Goal: Navigation & Orientation: Find specific page/section

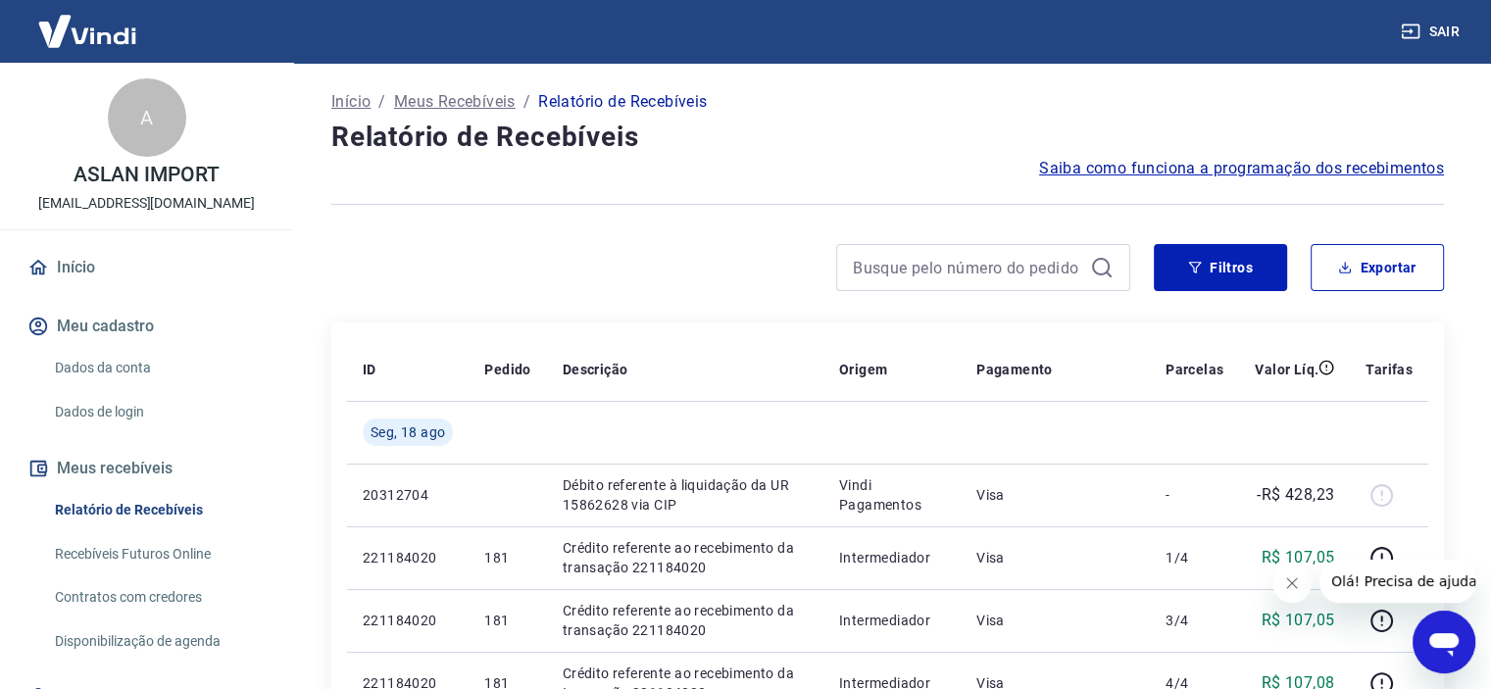
click at [63, 258] on link "Início" at bounding box center [147, 267] width 246 height 43
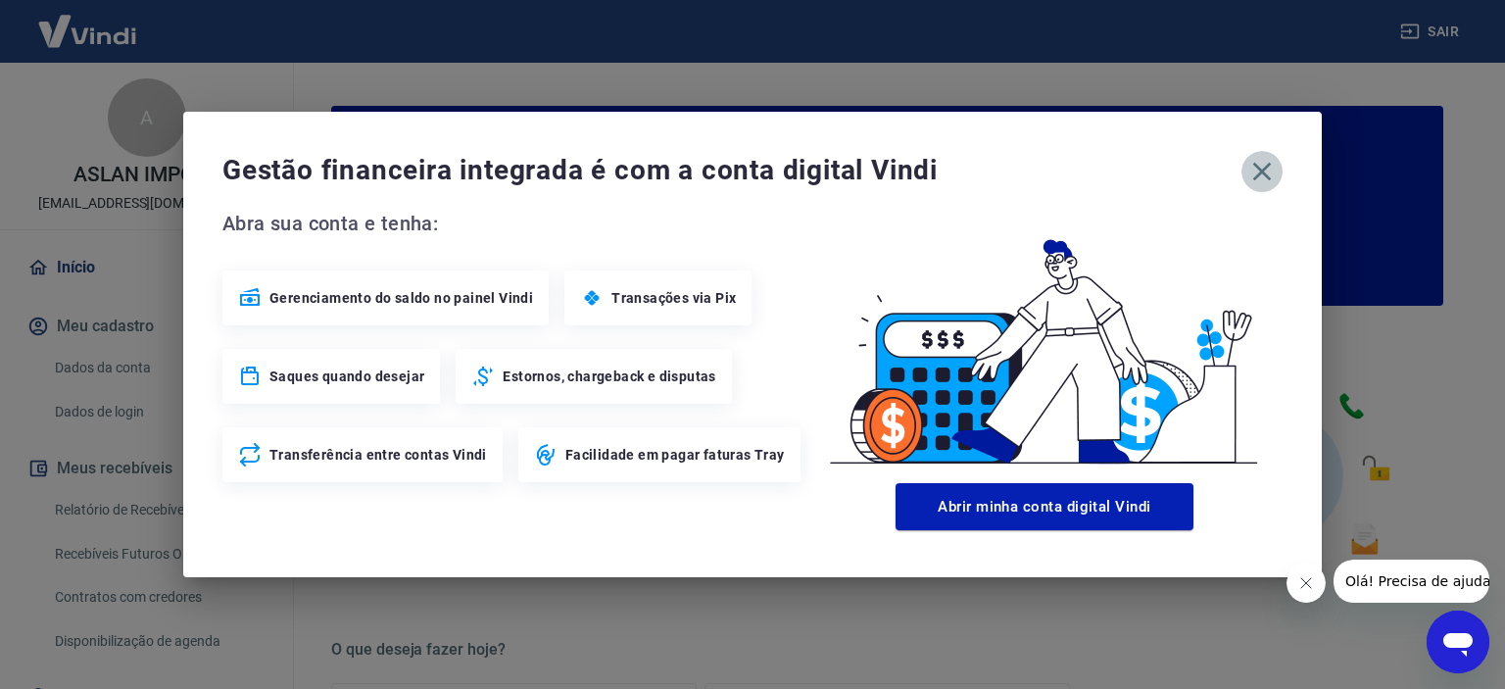
click at [1258, 169] on icon "button" at bounding box center [1263, 172] width 19 height 19
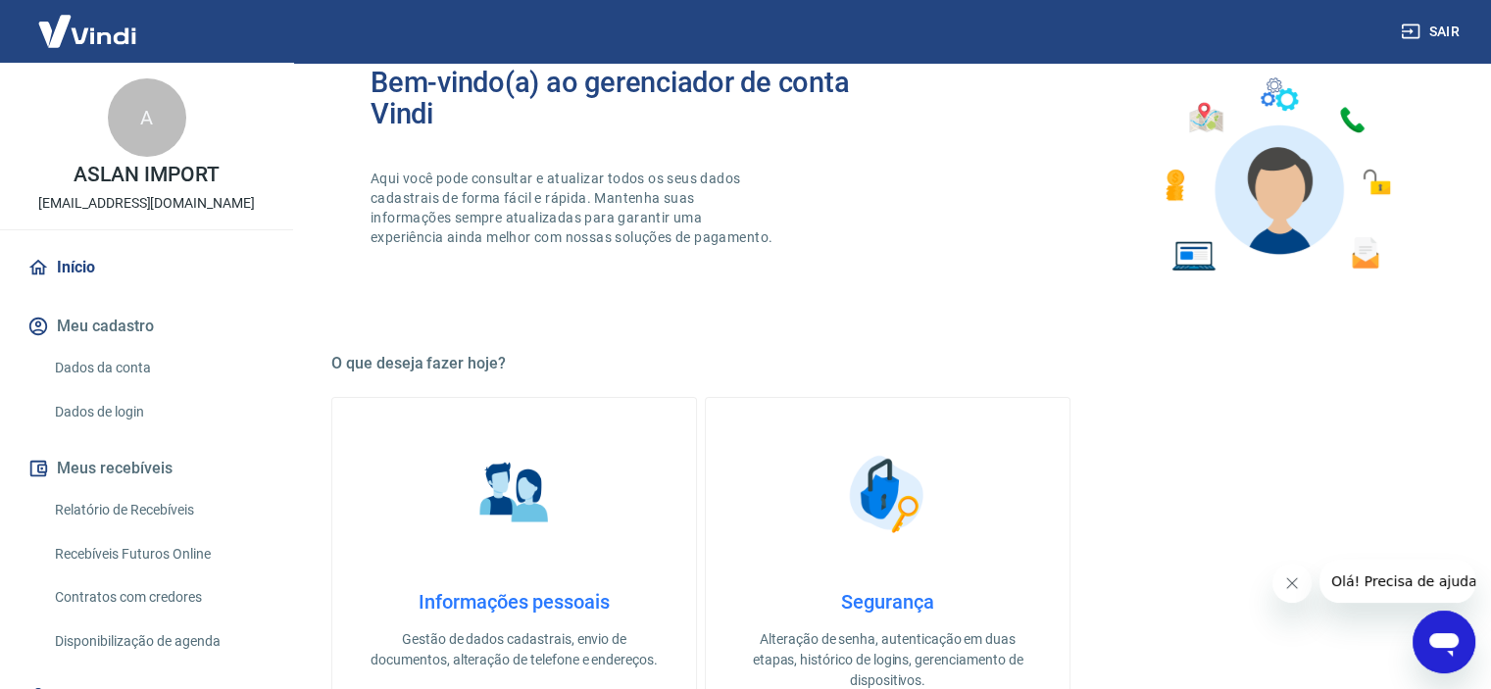
scroll to position [294, 0]
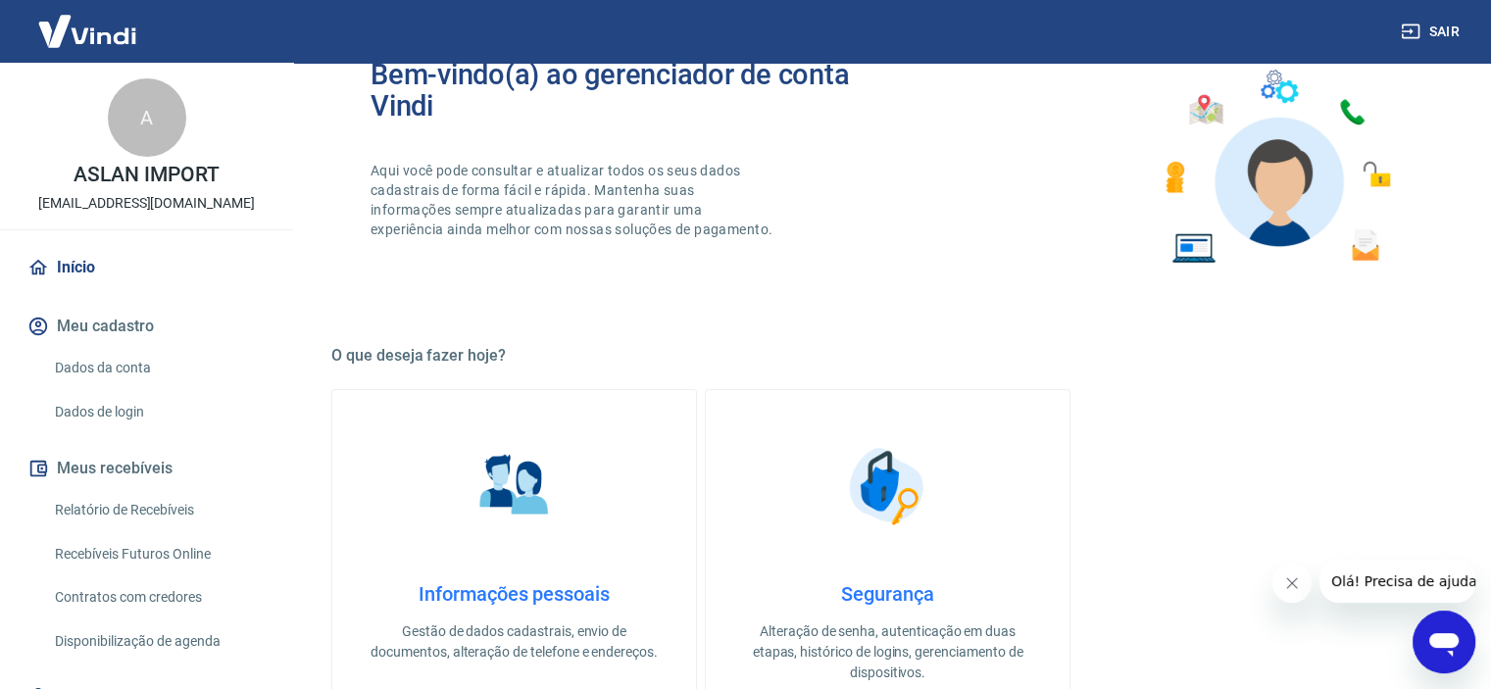
click at [83, 321] on button "Meu cadastro" at bounding box center [147, 326] width 246 height 43
click at [129, 546] on link "Recebíveis Futuros Online" at bounding box center [158, 554] width 222 height 40
